Goal: Transaction & Acquisition: Purchase product/service

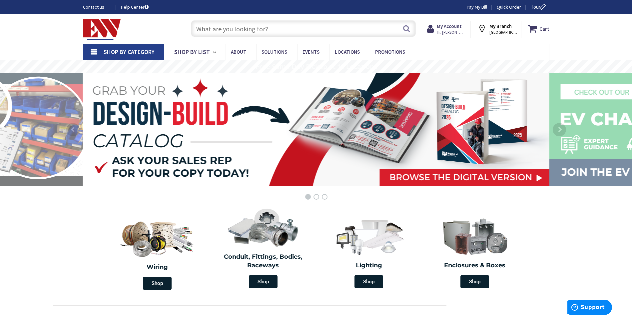
click at [217, 31] on input "text" at bounding box center [303, 28] width 225 height 17
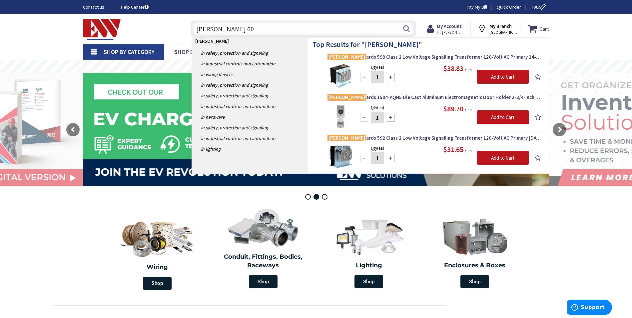
type input "edw 600"
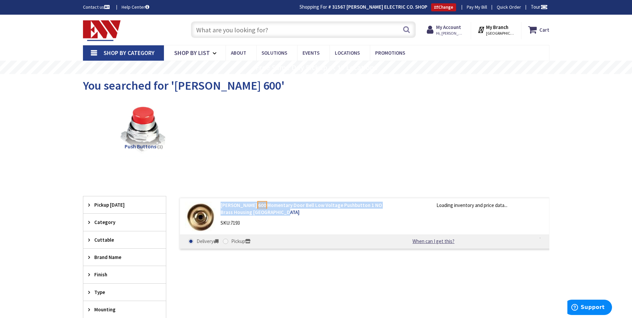
drag, startPoint x: 220, startPoint y: 204, endPoint x: 282, endPoint y: 212, distance: 62.9
click at [282, 212] on div "[PERSON_NAME] 600 Momentary Door Bell Low Voltage Pushbutton 1 NO Brass Housing…" at bounding box center [306, 216] width 180 height 28
copy link "[PERSON_NAME] 600 Momentary Door Bell Low Voltage Pushbutton 1 NO Brass Housing…"
